Goal: Book appointment/travel/reservation

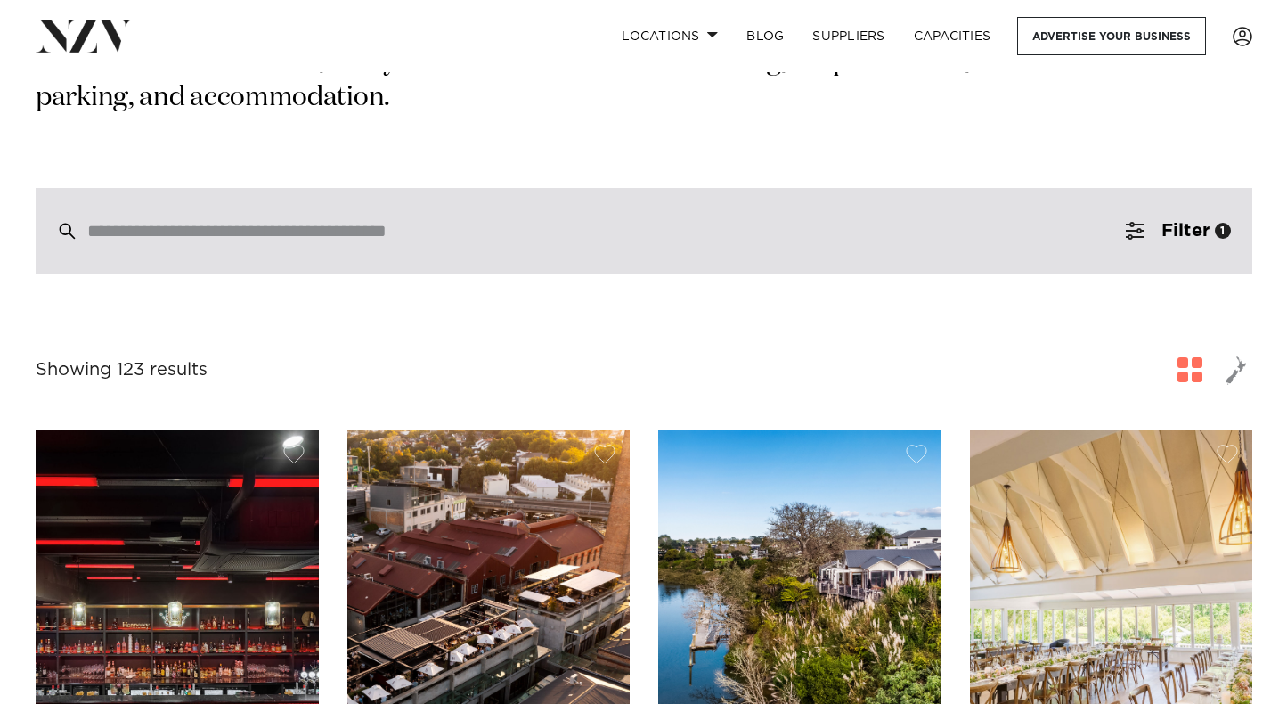
scroll to position [356, 0]
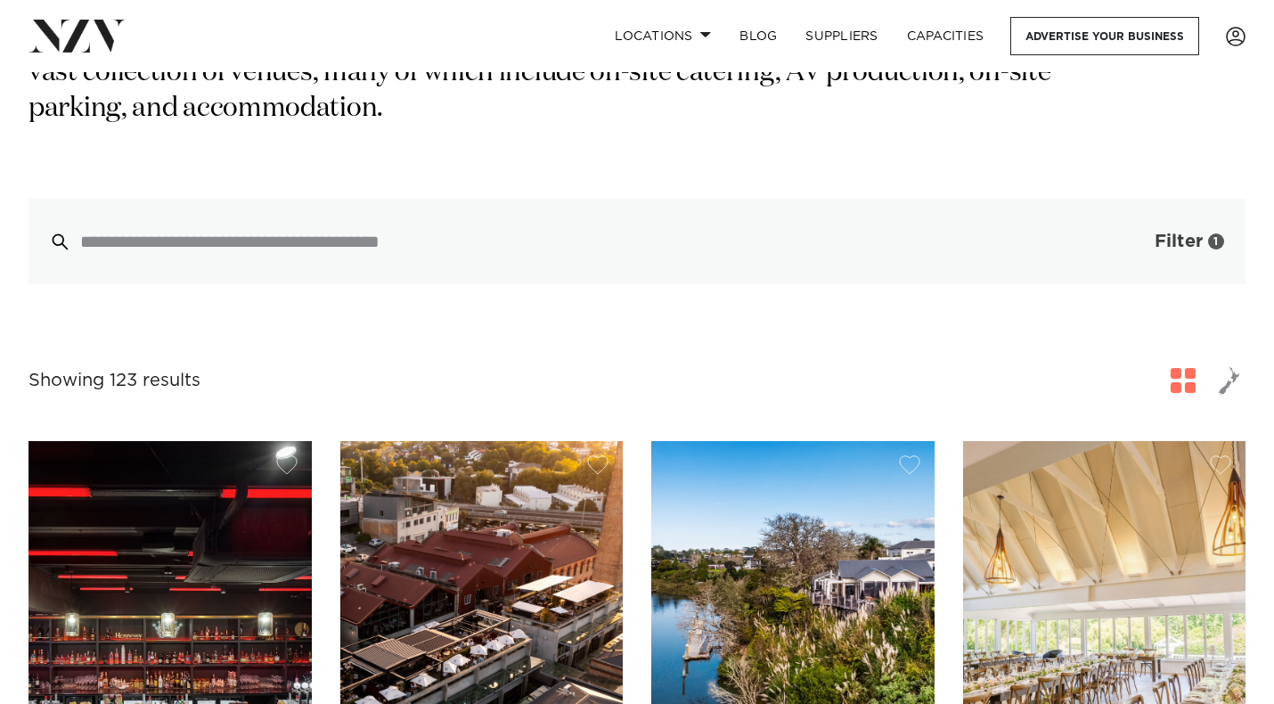
click at [1194, 233] on span "Filter" at bounding box center [1179, 242] width 48 height 18
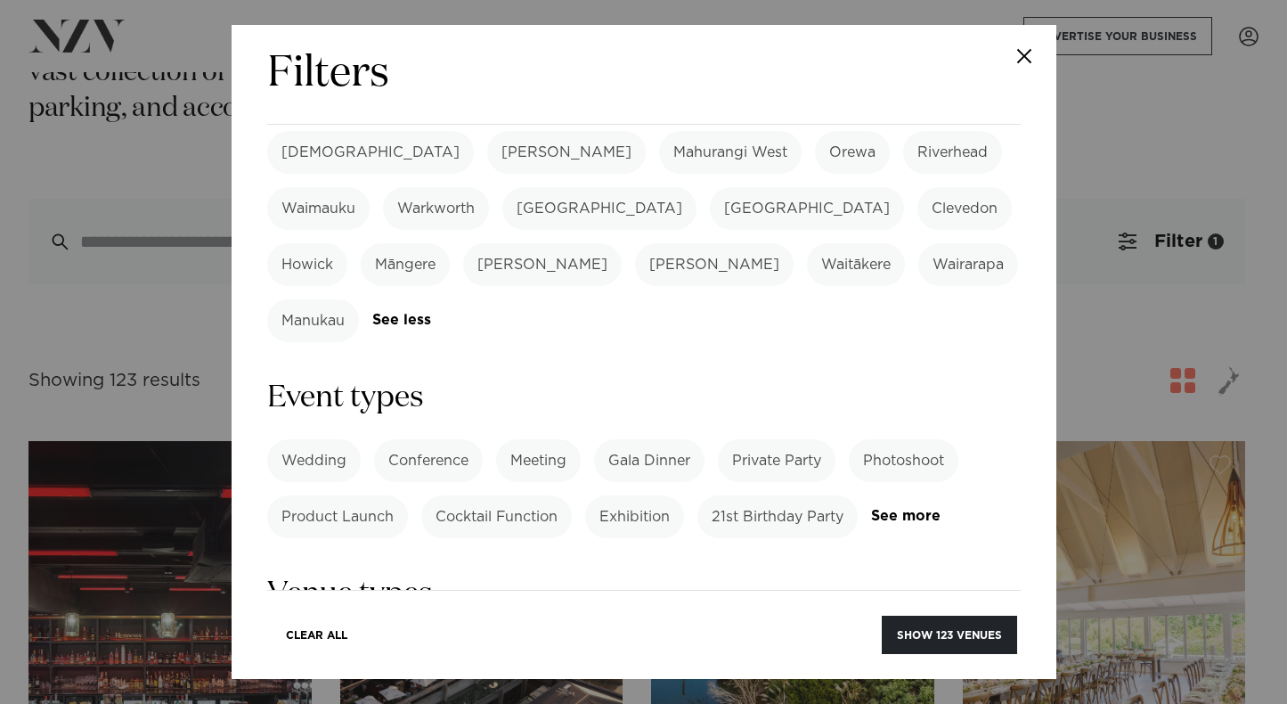
scroll to position [624, 0]
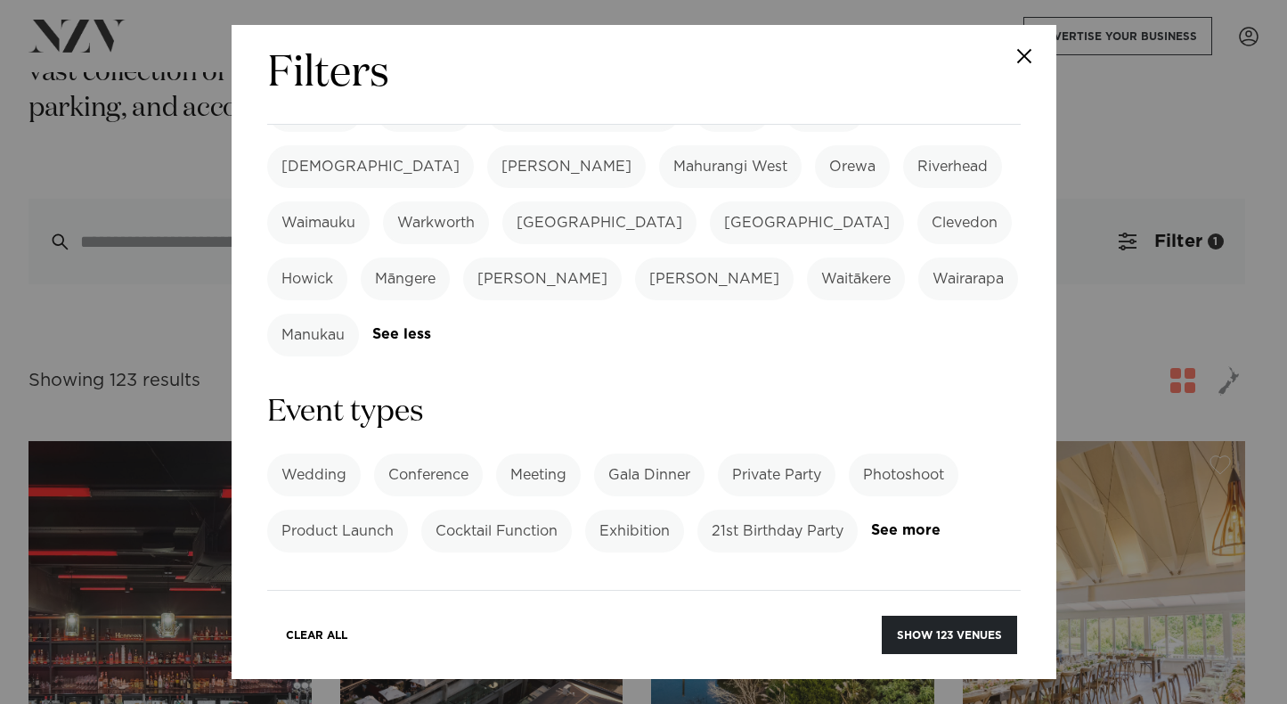
click at [902, 453] on label "Photoshoot" at bounding box center [904, 474] width 110 height 43
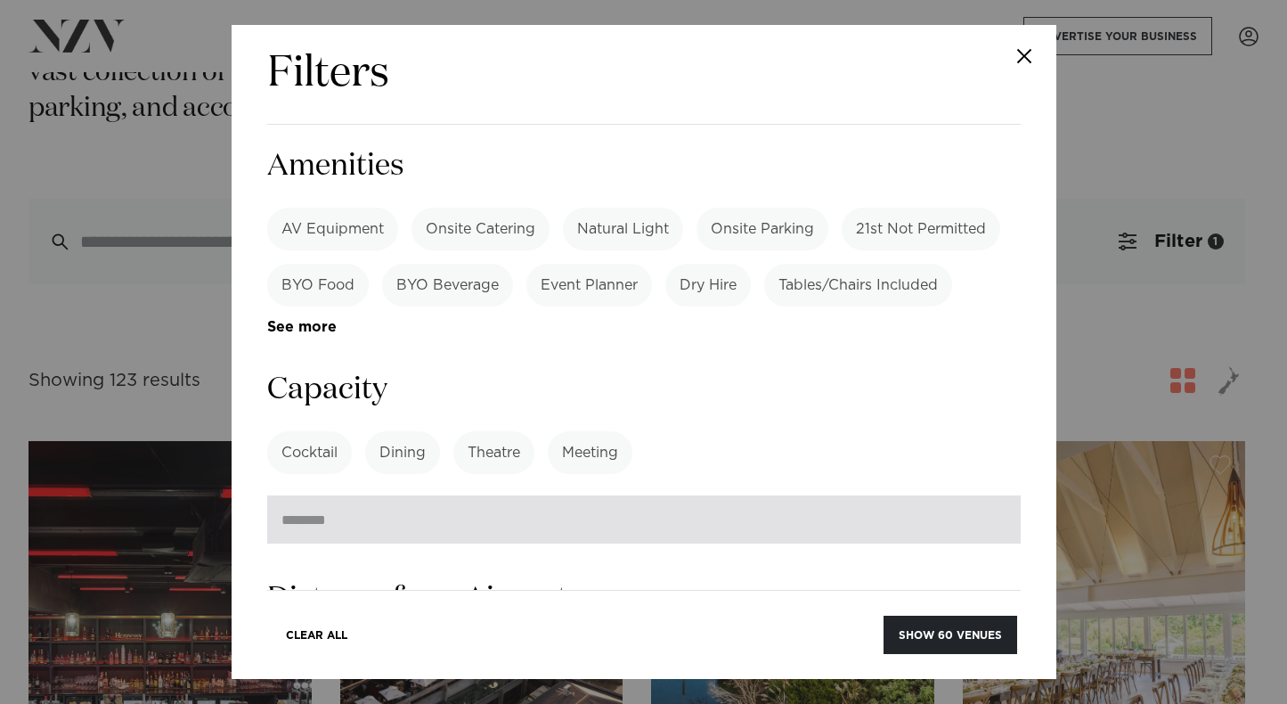
scroll to position [1247, 0]
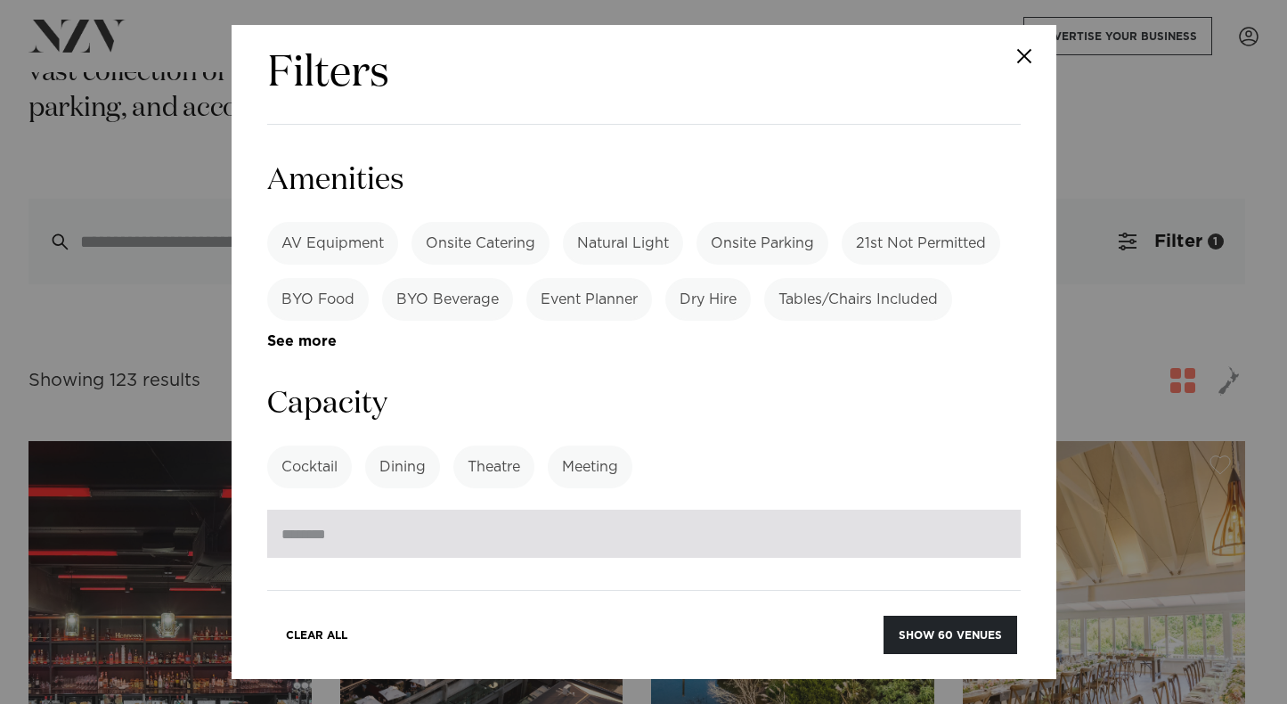
click at [502, 510] on input "number" at bounding box center [644, 534] width 754 height 48
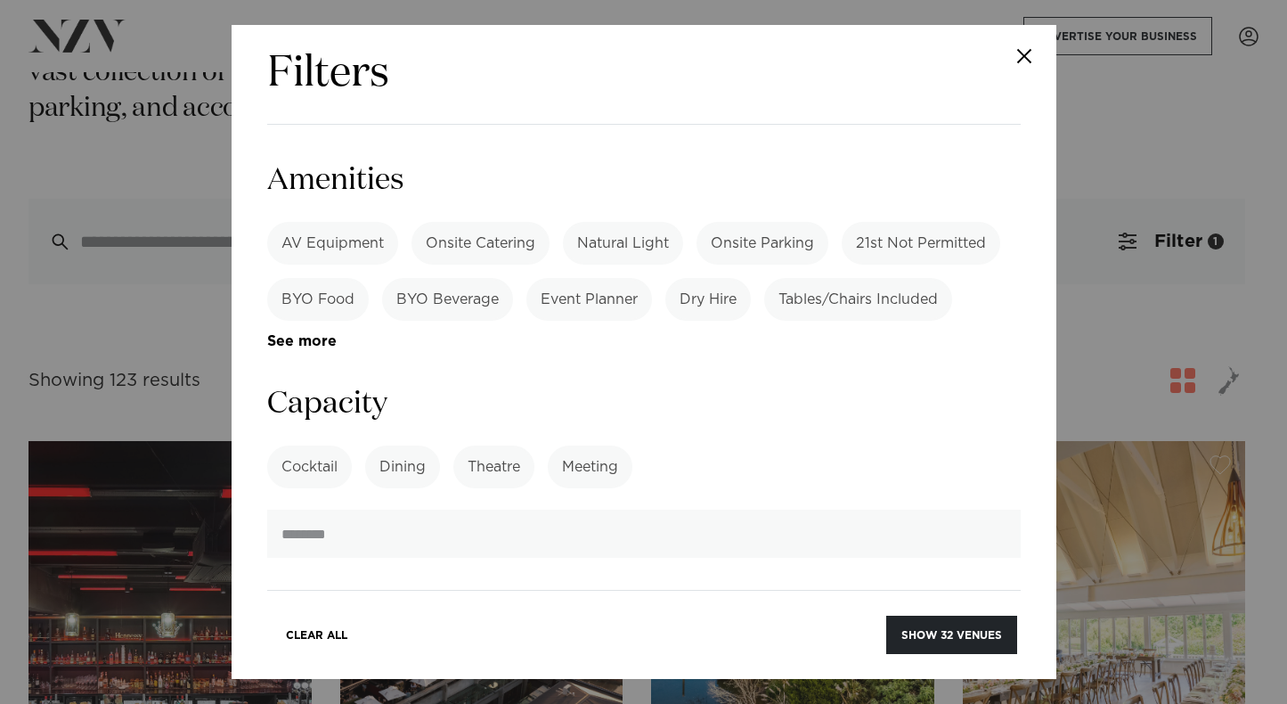
type input "**"
click at [788, 384] on section "Capacity Cocktail Dining Theatre Meeting See more **" at bounding box center [644, 471] width 754 height 174
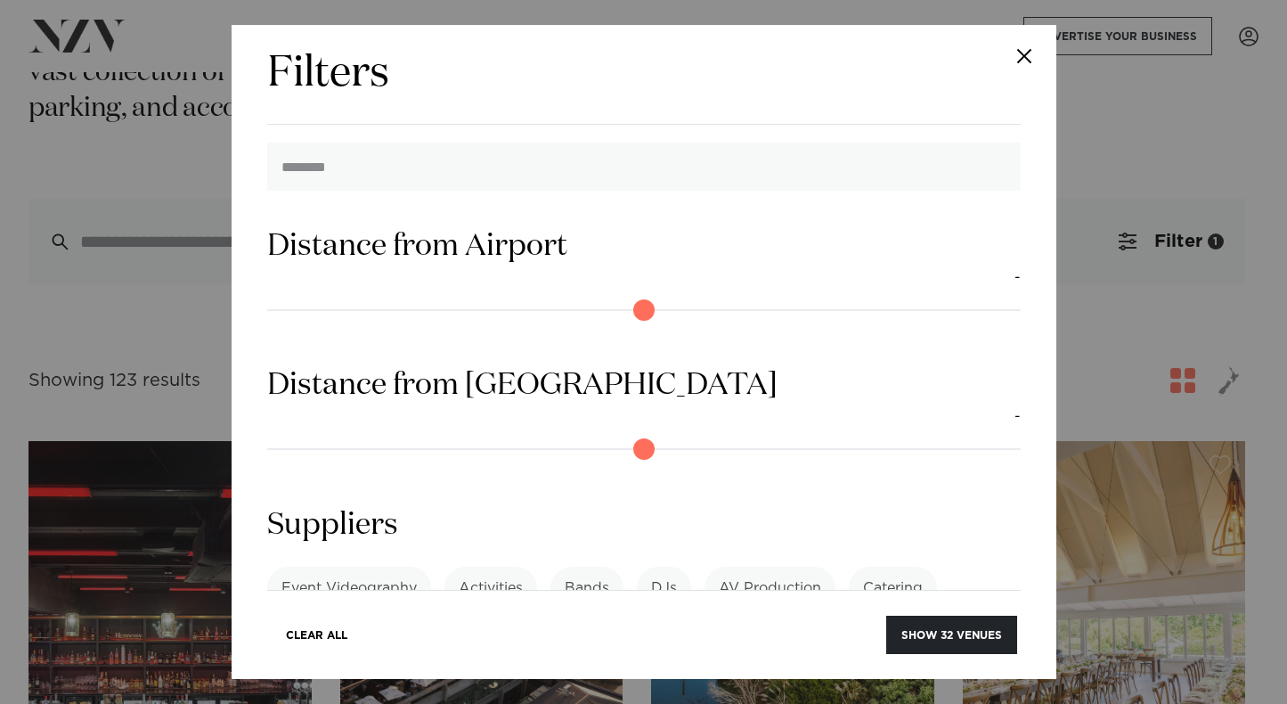
scroll to position [1616, 0]
click at [965, 645] on button "Show 32 venues" at bounding box center [951, 635] width 131 height 38
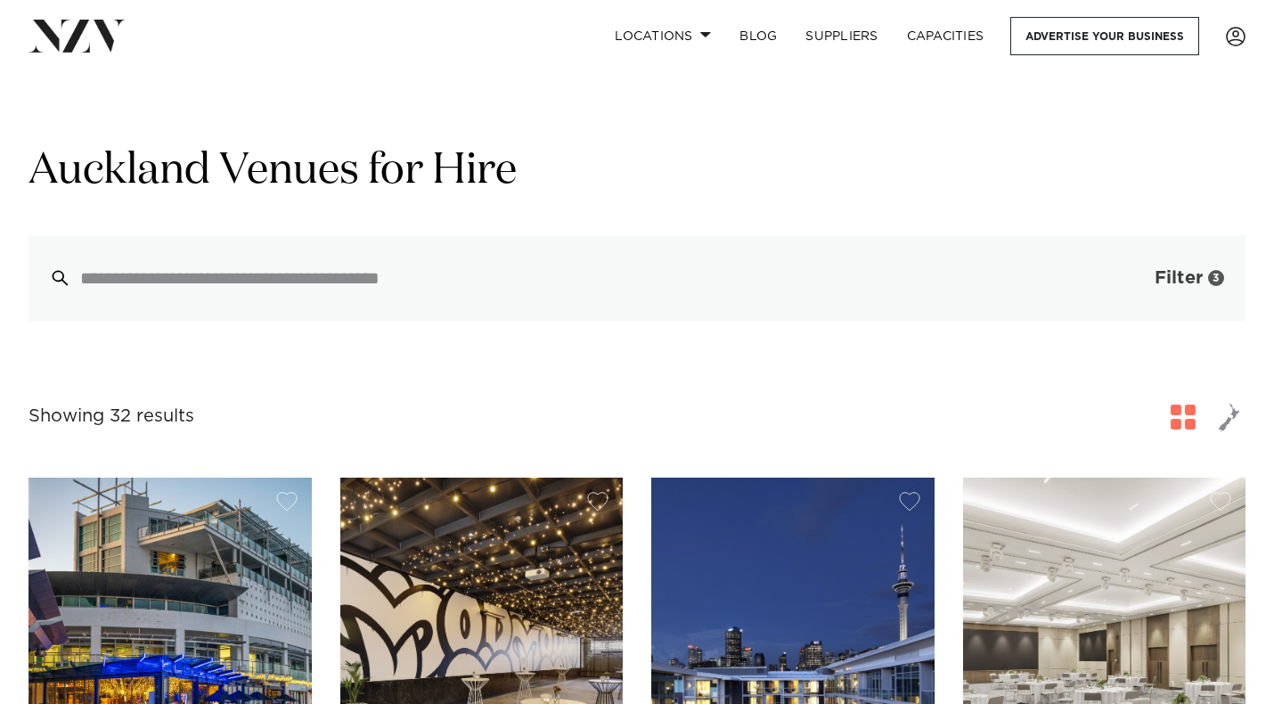
click at [1175, 307] on button "Filter 3" at bounding box center [1172, 278] width 148 height 86
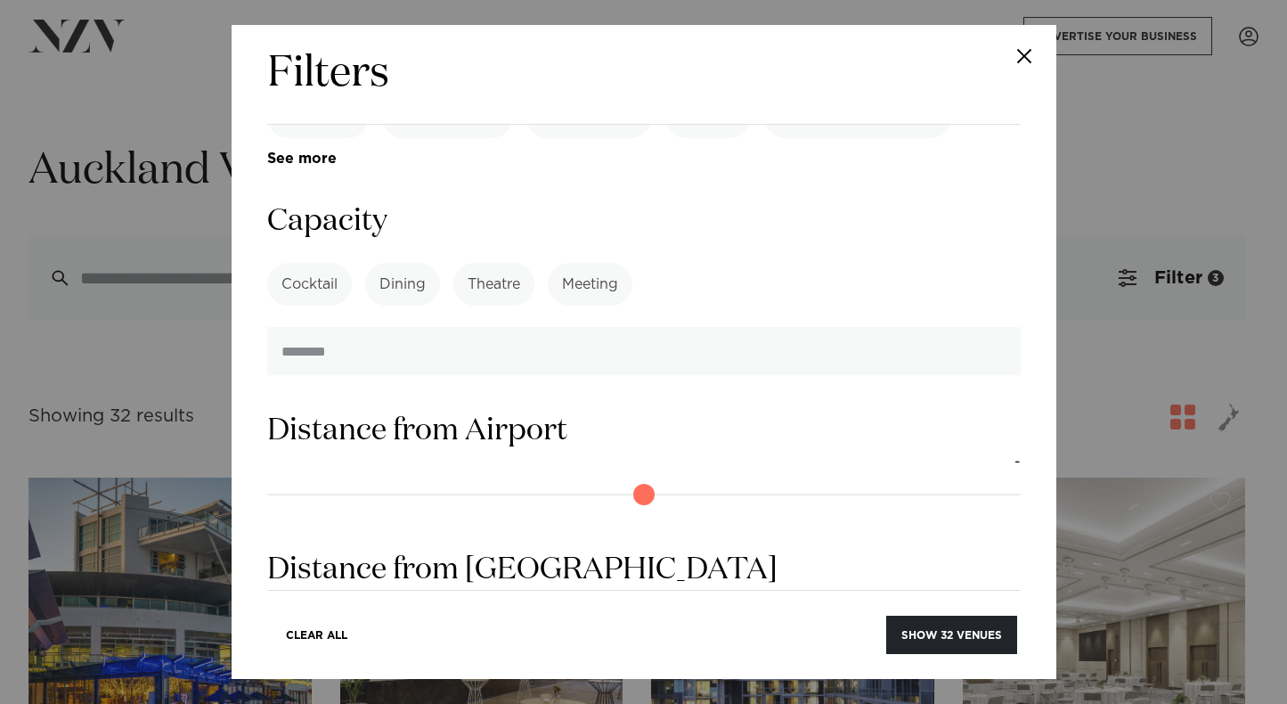
scroll to position [1400, 0]
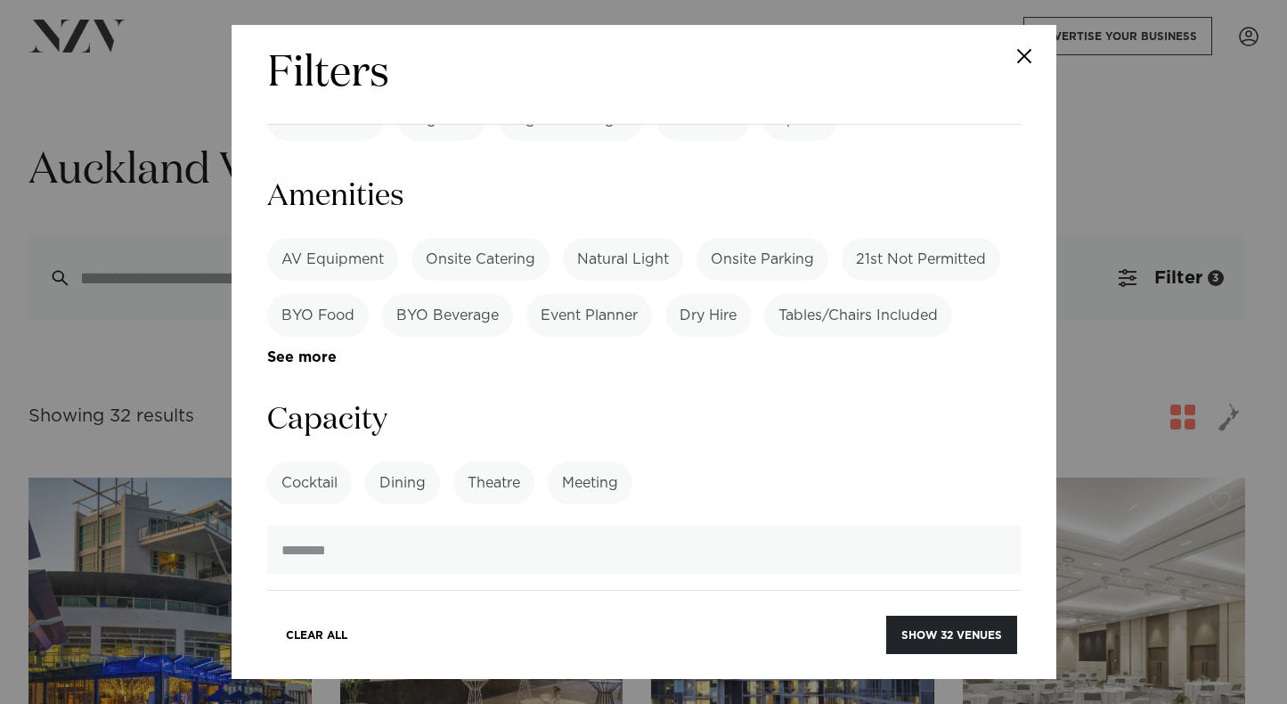
click at [1034, 58] on button "Close" at bounding box center [1025, 56] width 62 height 62
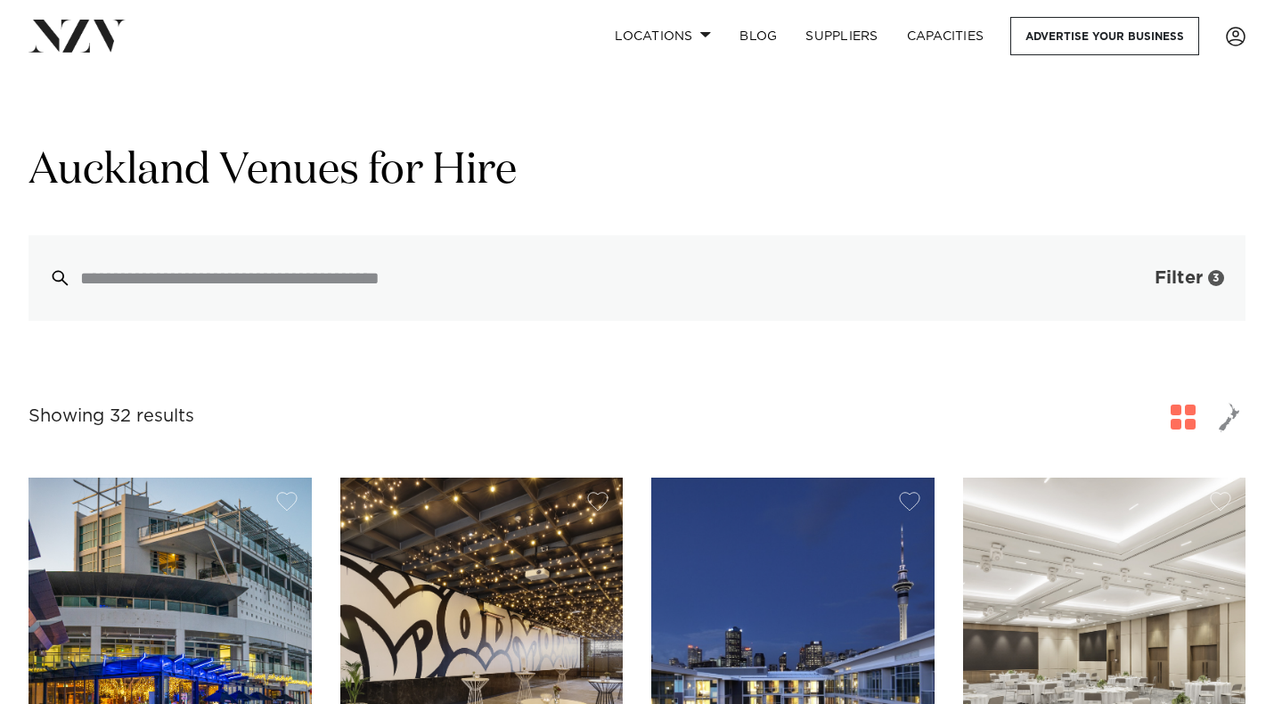
click at [1137, 292] on button "Filter 3" at bounding box center [1172, 278] width 148 height 86
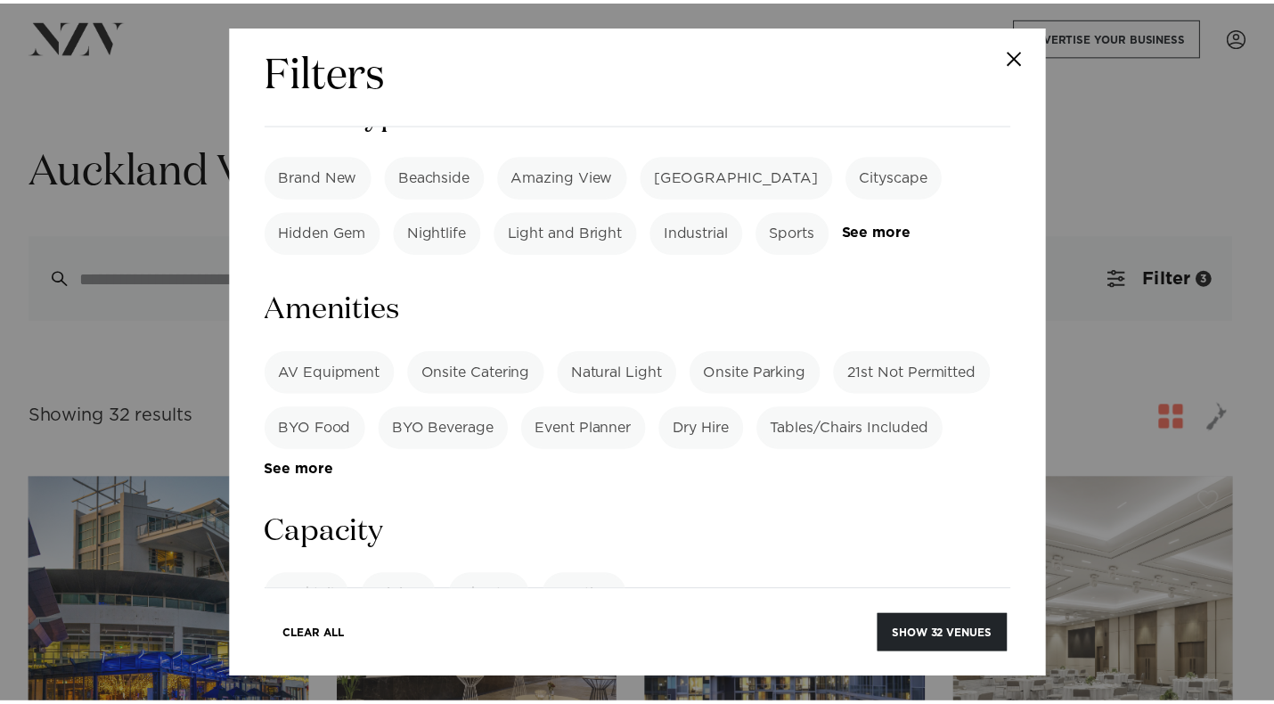
scroll to position [1247, 0]
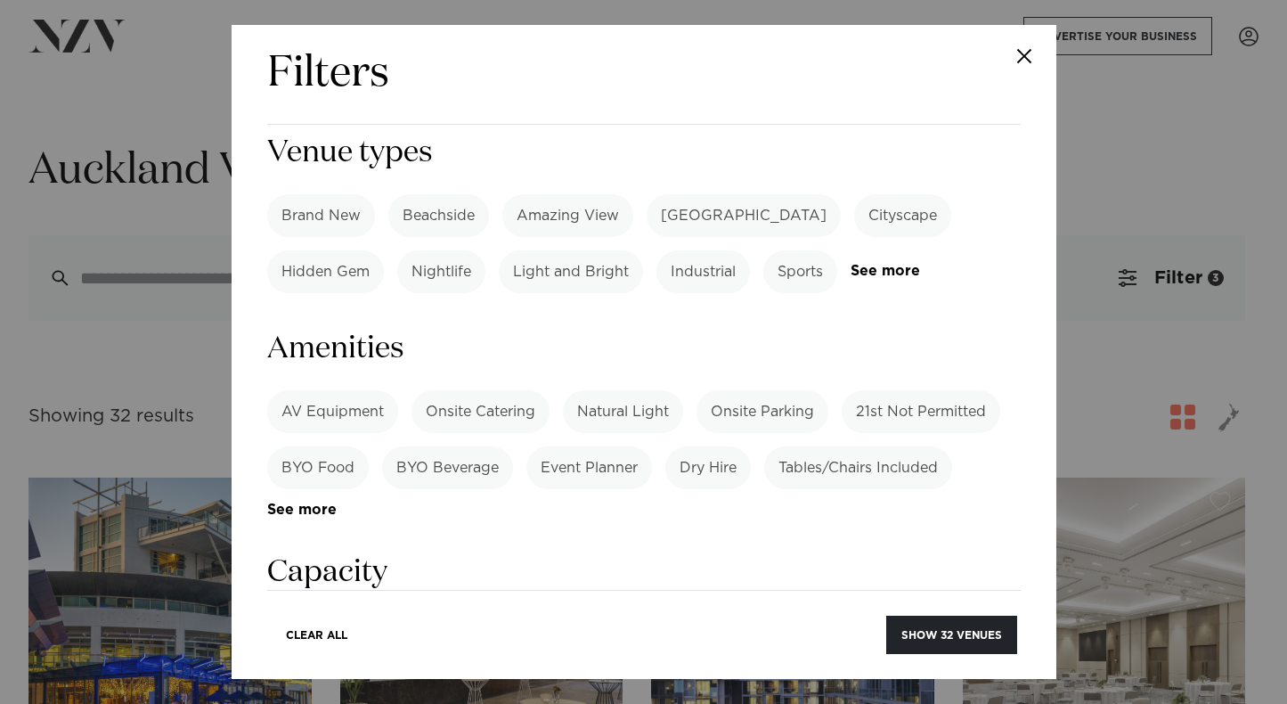
click at [592, 614] on label "Meeting" at bounding box center [590, 635] width 85 height 43
click at [506, 614] on label "Theatre" at bounding box center [493, 635] width 81 height 43
click at [570, 614] on label "Meeting" at bounding box center [590, 635] width 85 height 43
click at [617, 614] on label "Meeting" at bounding box center [590, 635] width 85 height 43
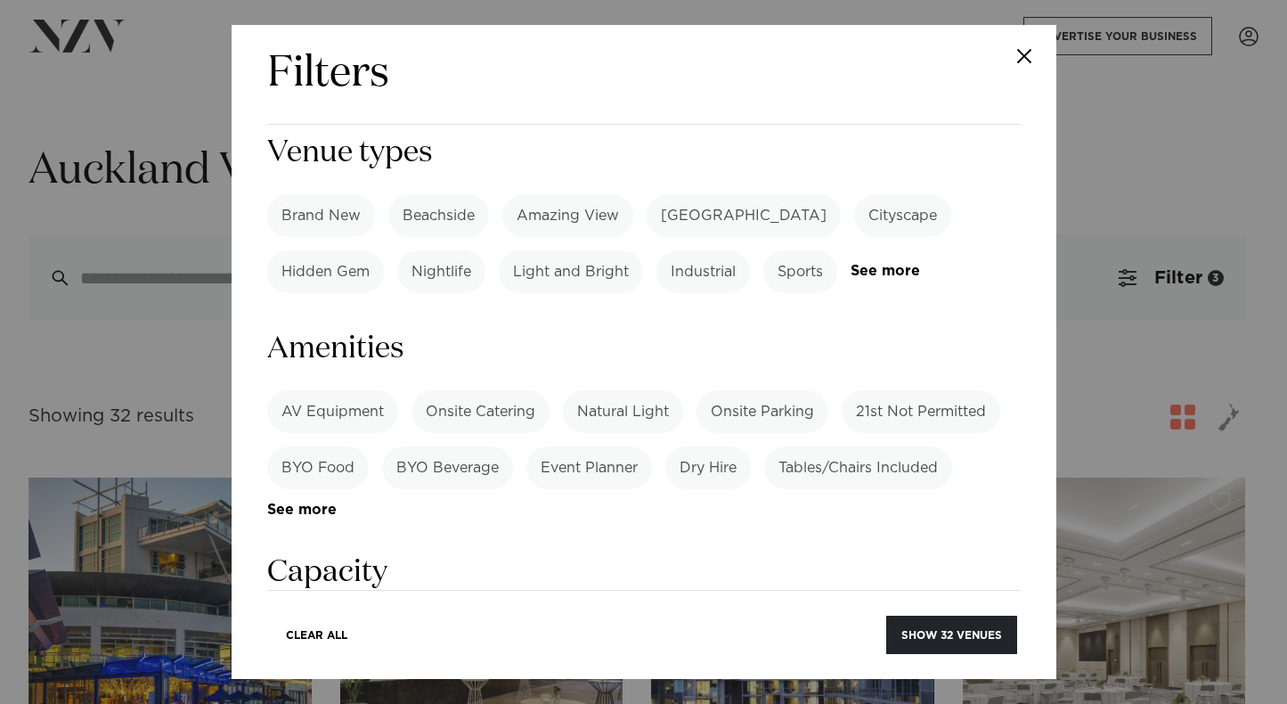
click at [1025, 61] on button "Close" at bounding box center [1025, 56] width 62 height 62
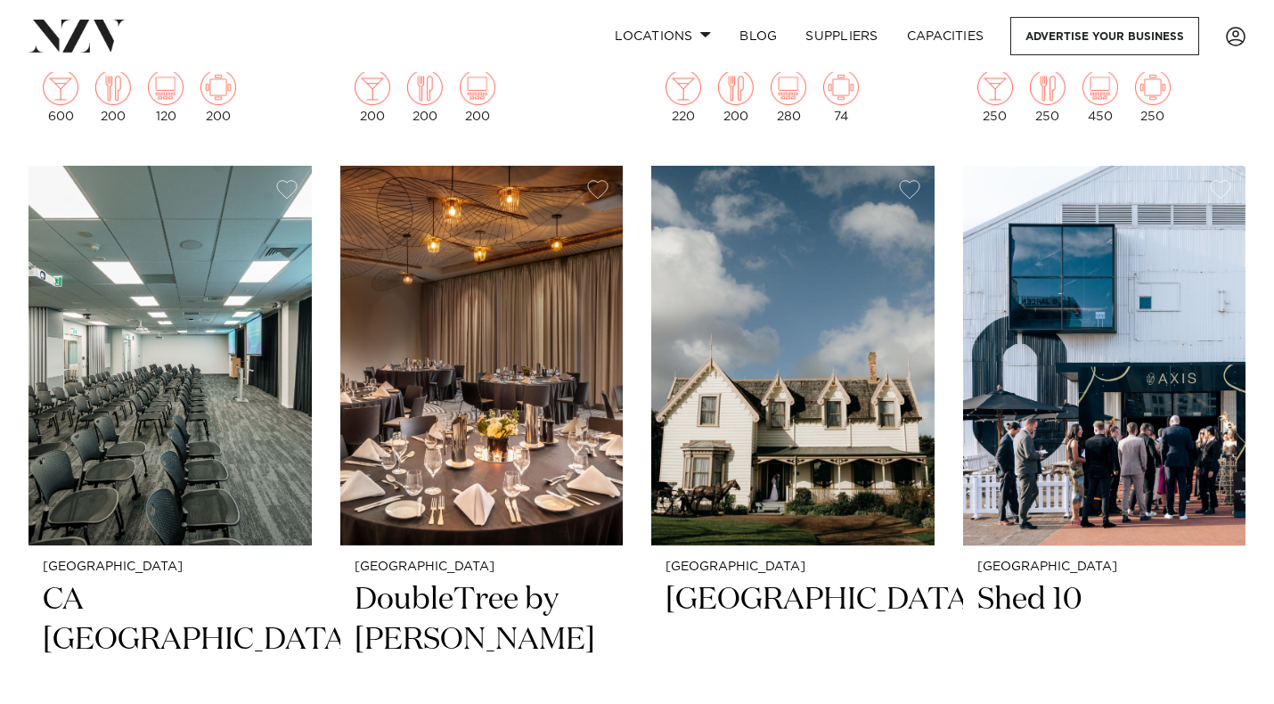
scroll to position [2673, 0]
